Goal: Find specific page/section

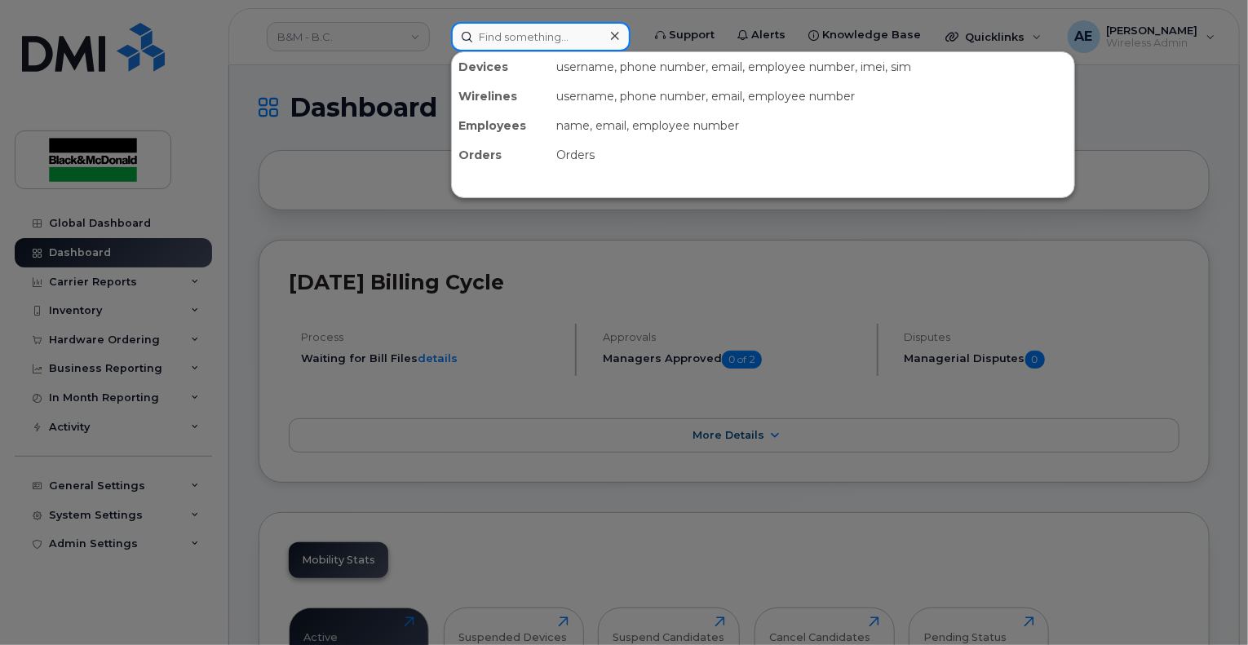
click at [544, 36] on input at bounding box center [540, 36] width 179 height 29
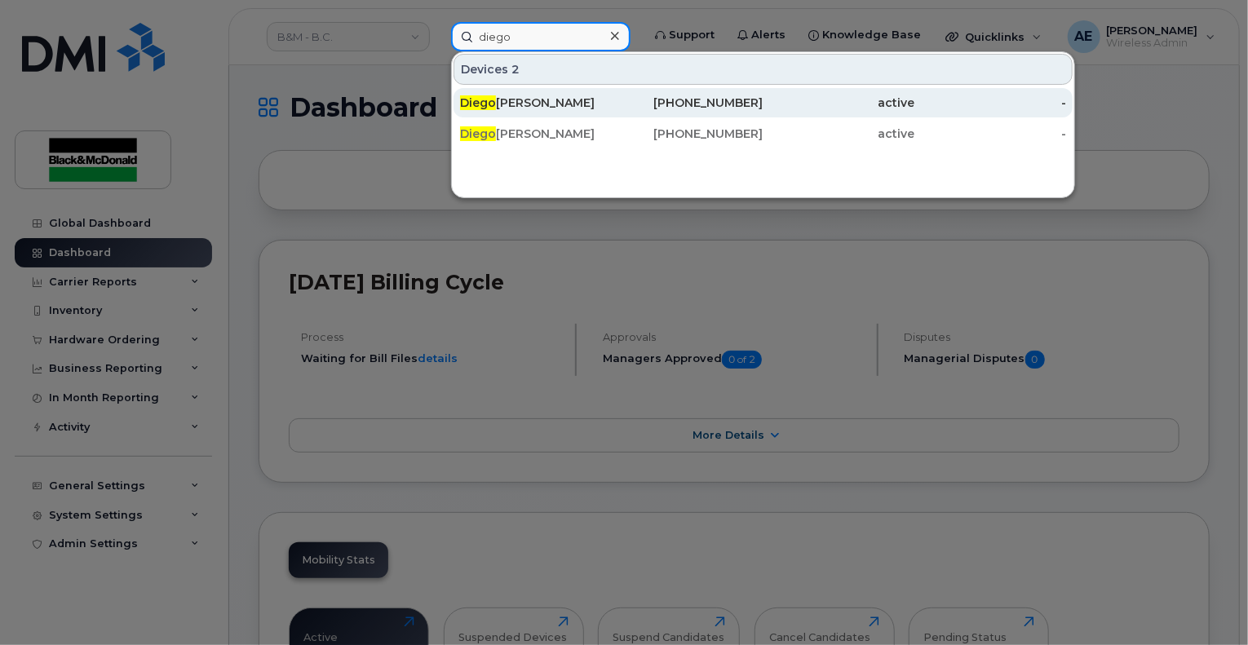
type input "diego"
click at [544, 108] on div "[PERSON_NAME]" at bounding box center [536, 103] width 152 height 16
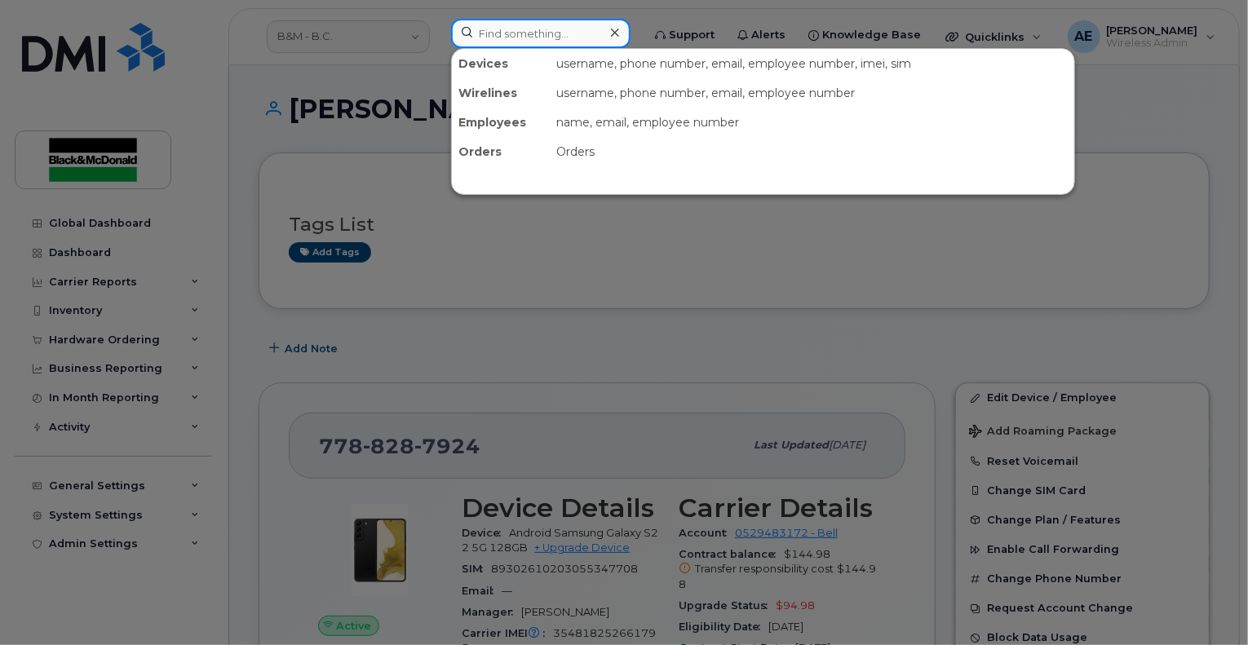
click at [548, 29] on input at bounding box center [540, 33] width 179 height 29
click at [1141, 91] on div at bounding box center [624, 322] width 1248 height 645
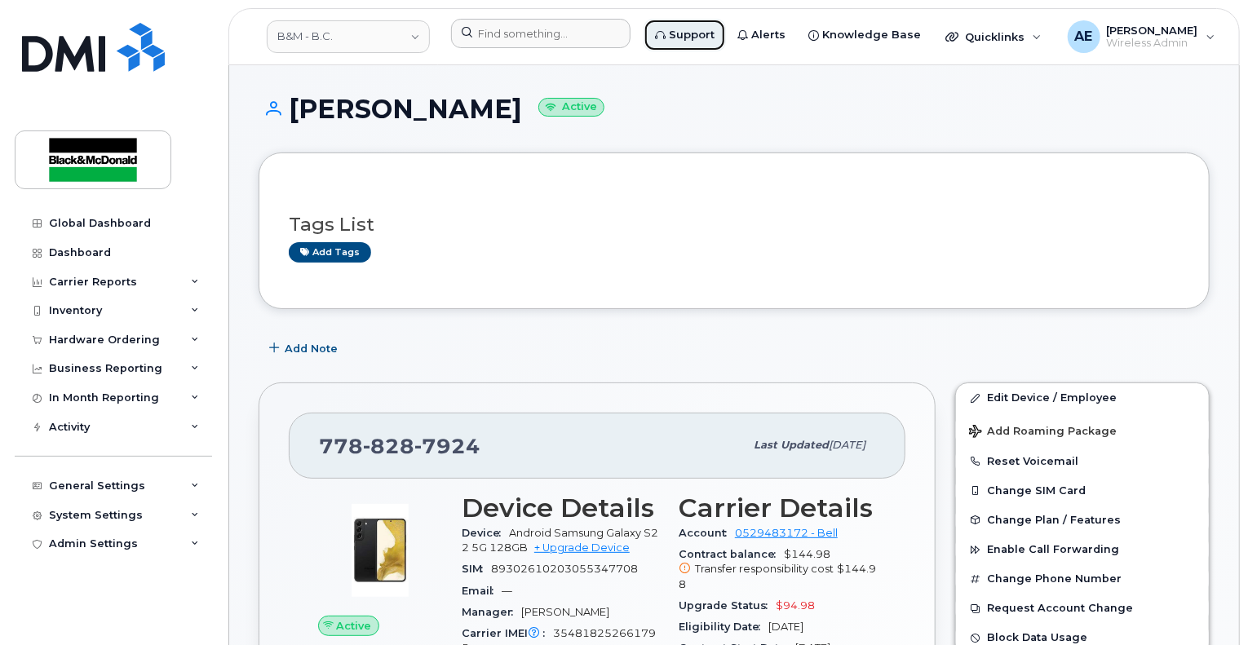
click at [683, 36] on span "Support" at bounding box center [692, 35] width 46 height 16
